Goal: Task Accomplishment & Management: Manage account settings

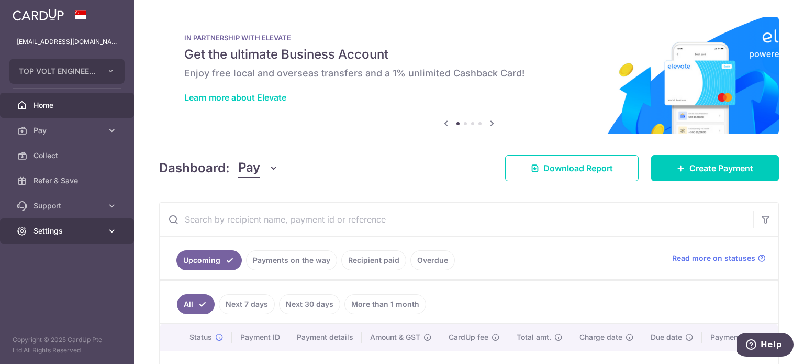
click at [72, 227] on span "Settings" at bounding box center [68, 231] width 69 height 10
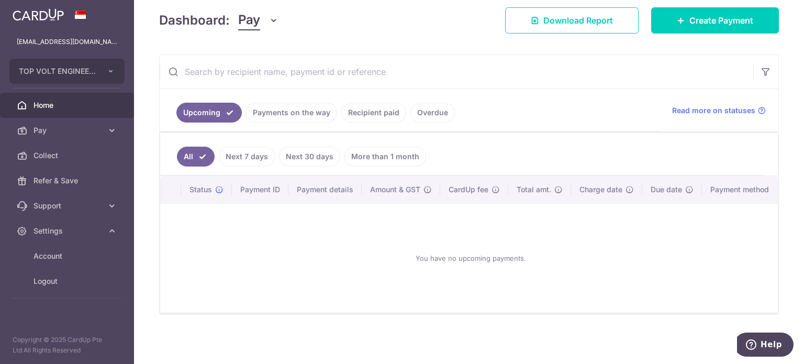
scroll to position [151, 0]
click at [69, 209] on span "Support" at bounding box center [68, 206] width 69 height 10
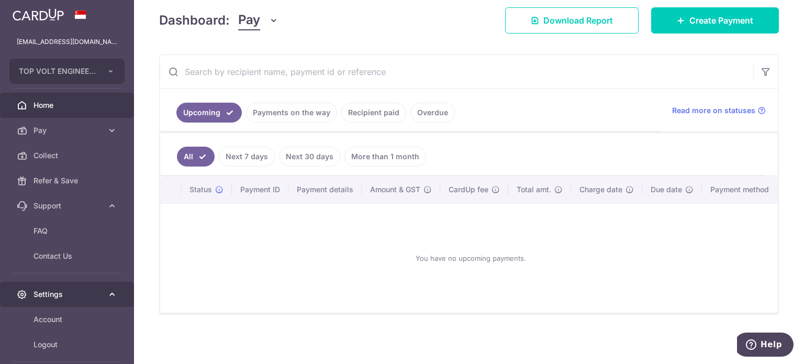
click at [57, 293] on span "Settings" at bounding box center [68, 294] width 69 height 10
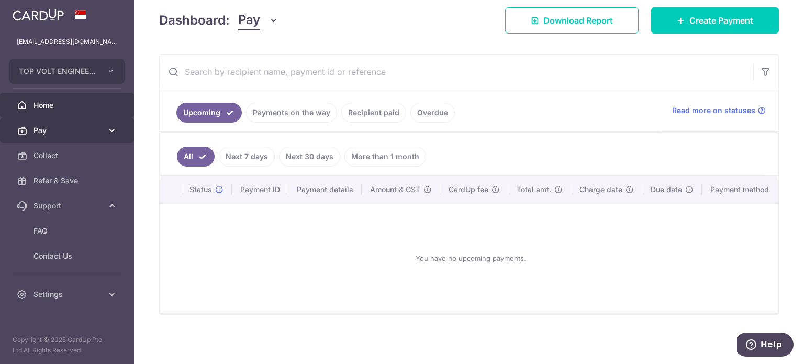
click at [76, 131] on span "Pay" at bounding box center [68, 130] width 69 height 10
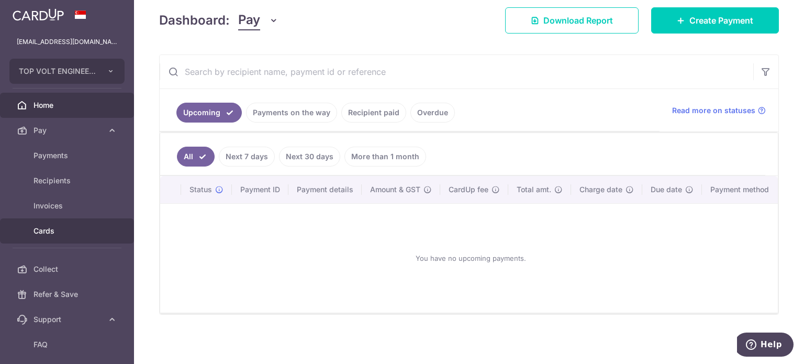
click at [42, 238] on link "Cards" at bounding box center [67, 230] width 134 height 25
